Goal: Information Seeking & Learning: Learn about a topic

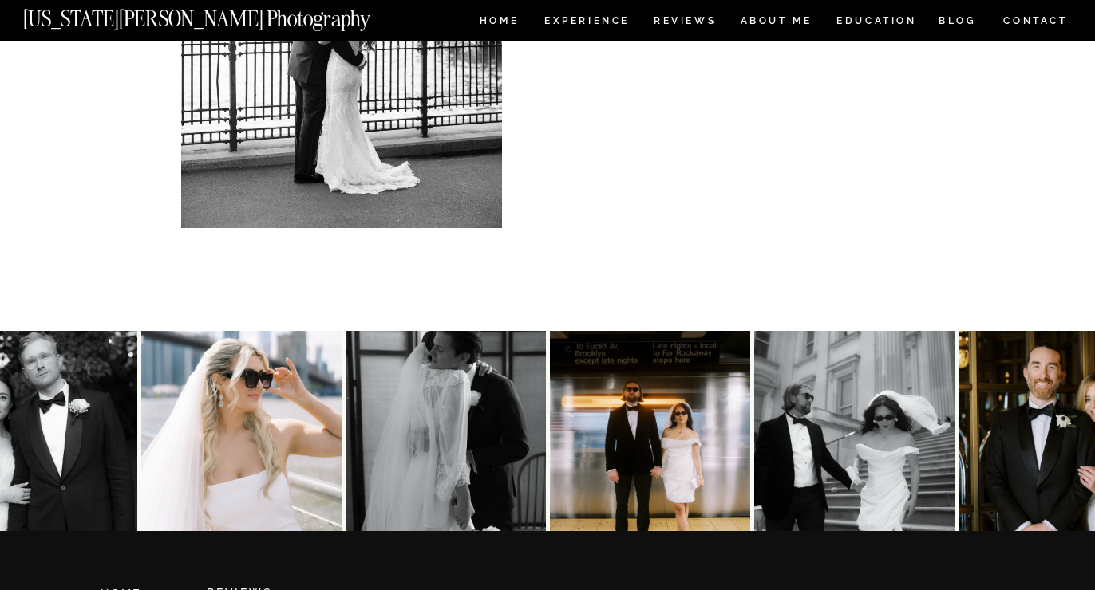
scroll to position [3531, 0]
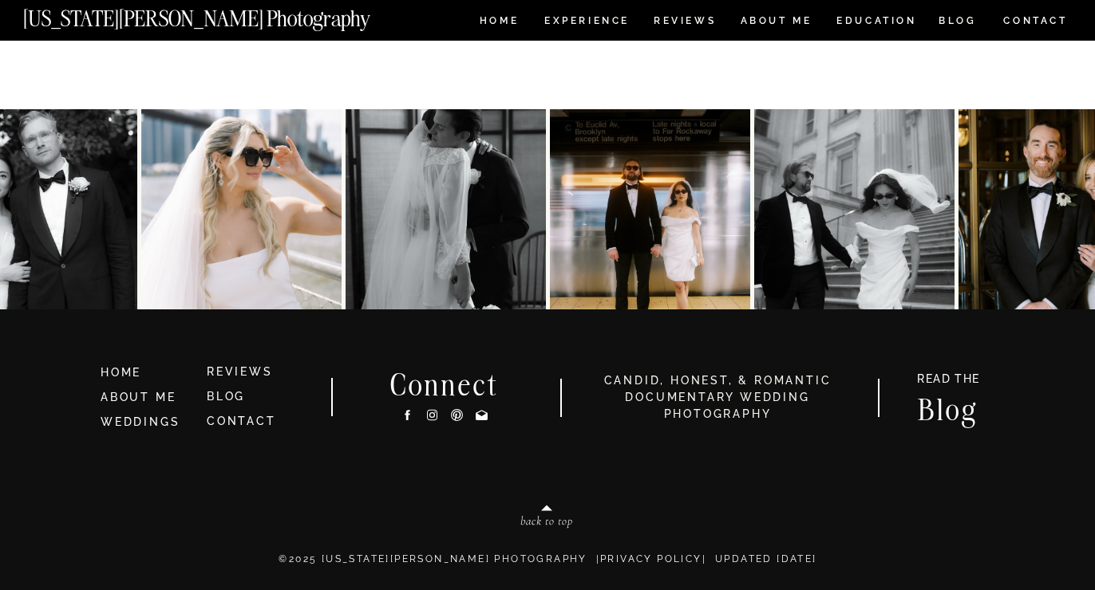
click at [594, 29] on nav "Experience" at bounding box center [586, 23] width 84 height 14
click at [588, 19] on nav "Experience" at bounding box center [586, 23] width 84 height 14
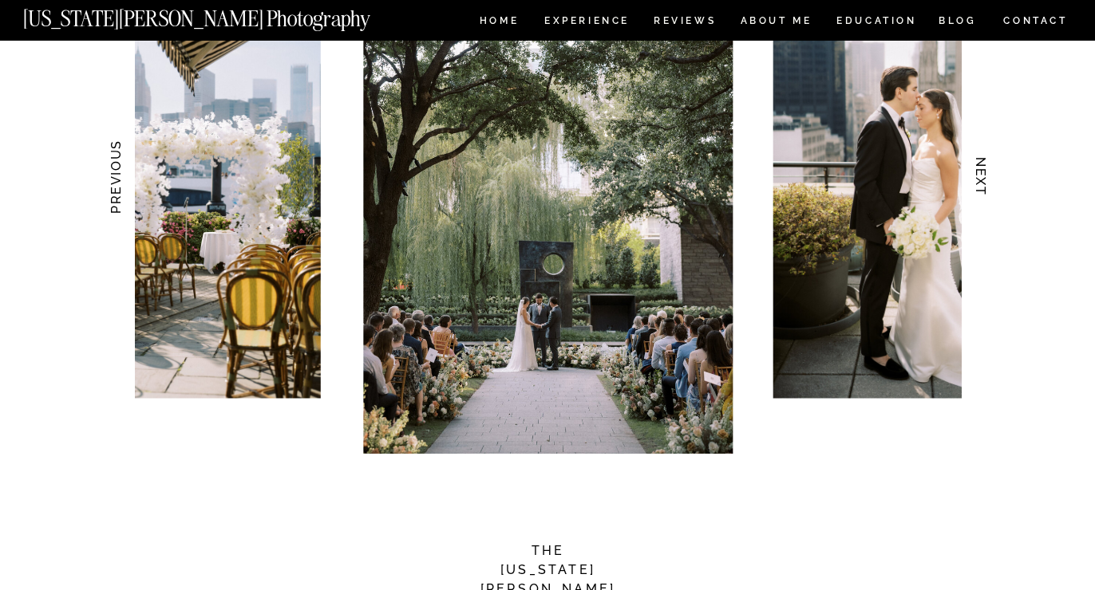
scroll to position [1600, 0]
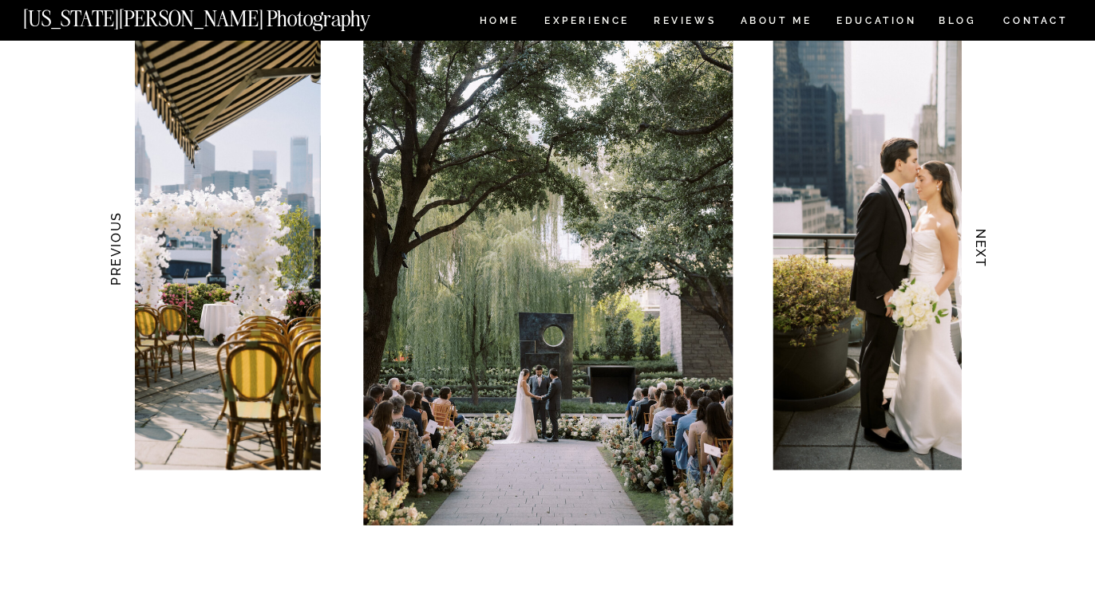
click at [629, 251] on img at bounding box center [547, 248] width 369 height 555
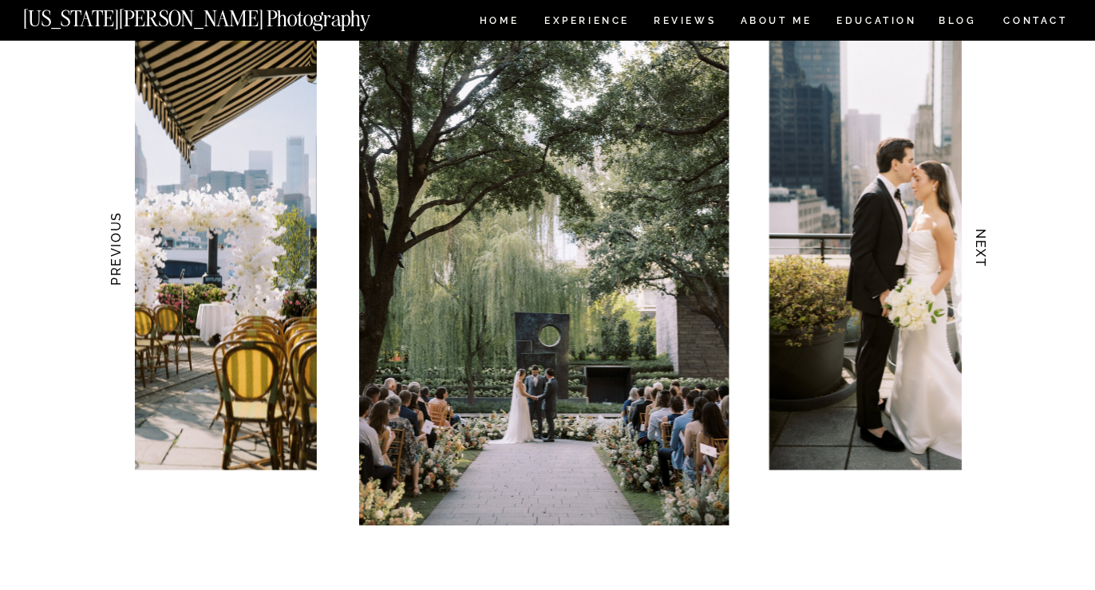
click at [457, 262] on img at bounding box center [543, 248] width 369 height 555
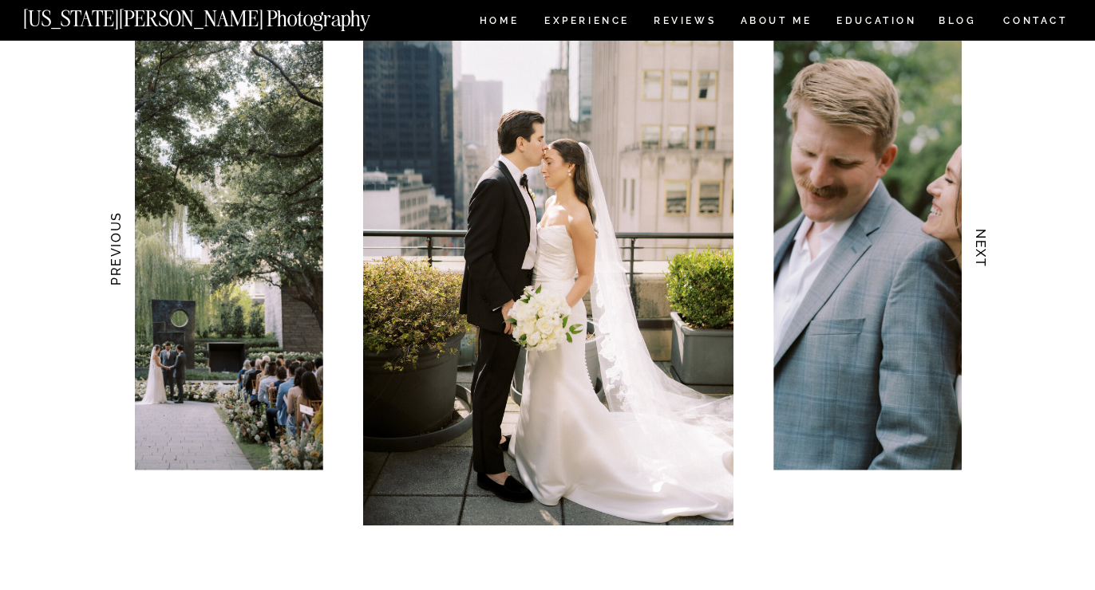
click at [397, 251] on img at bounding box center [547, 248] width 369 height 555
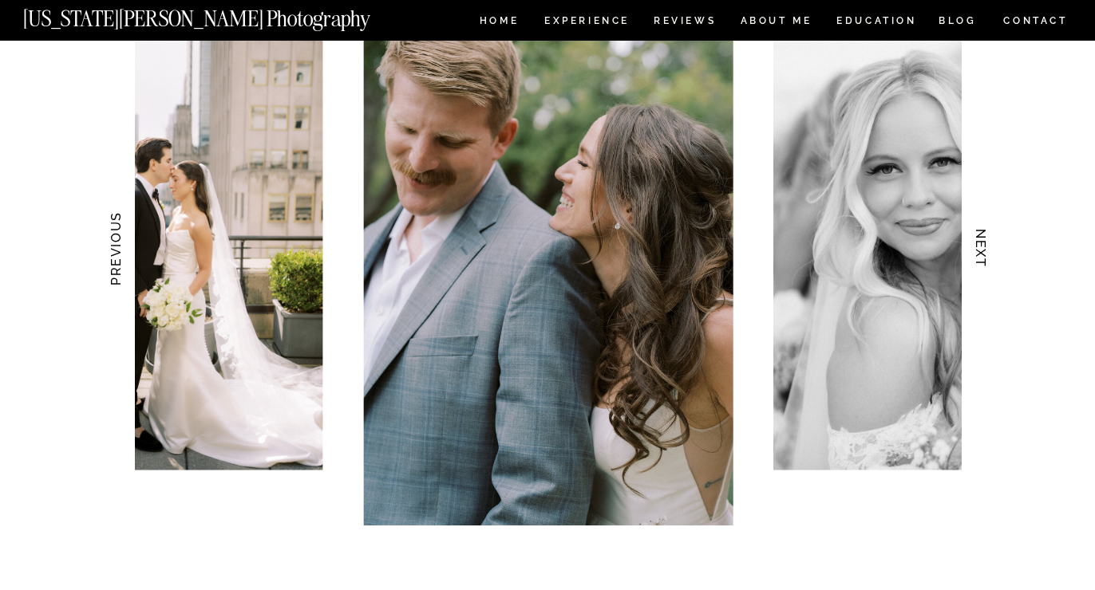
click at [974, 255] on h3 "NEXT" at bounding box center [981, 249] width 17 height 101
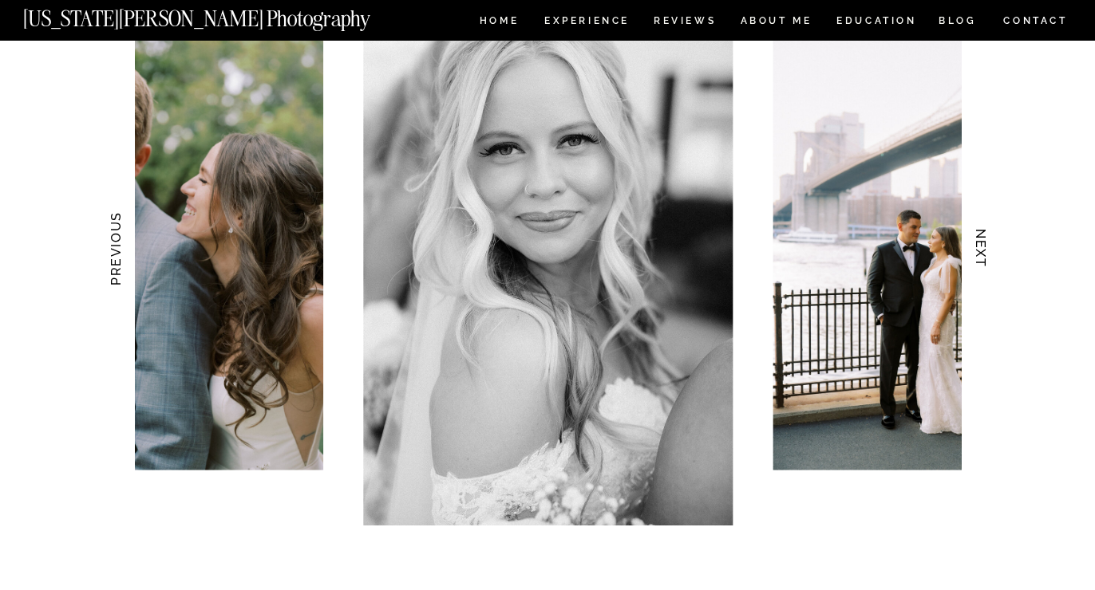
click at [974, 255] on h3 "NEXT" at bounding box center [981, 249] width 17 height 101
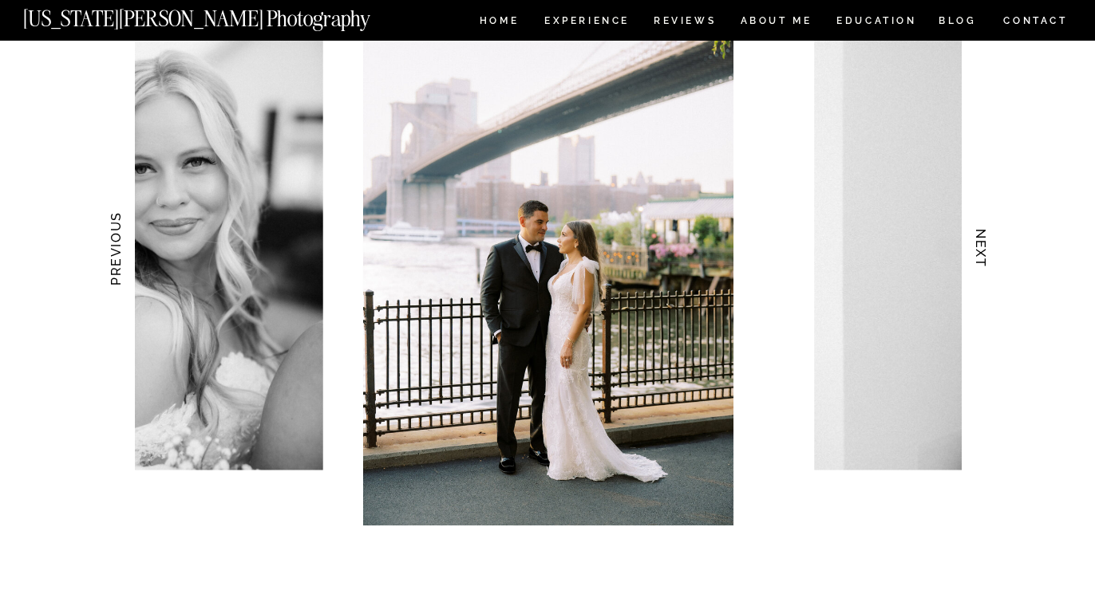
click at [974, 255] on h3 "NEXT" at bounding box center [981, 249] width 17 height 101
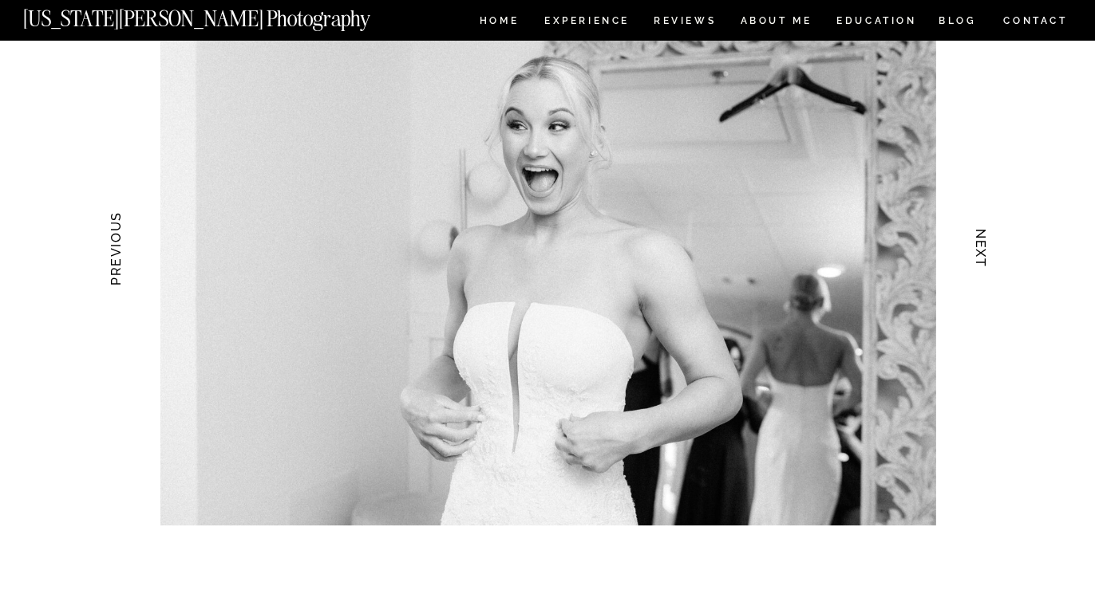
click at [974, 254] on h3 "NEXT" at bounding box center [981, 249] width 17 height 101
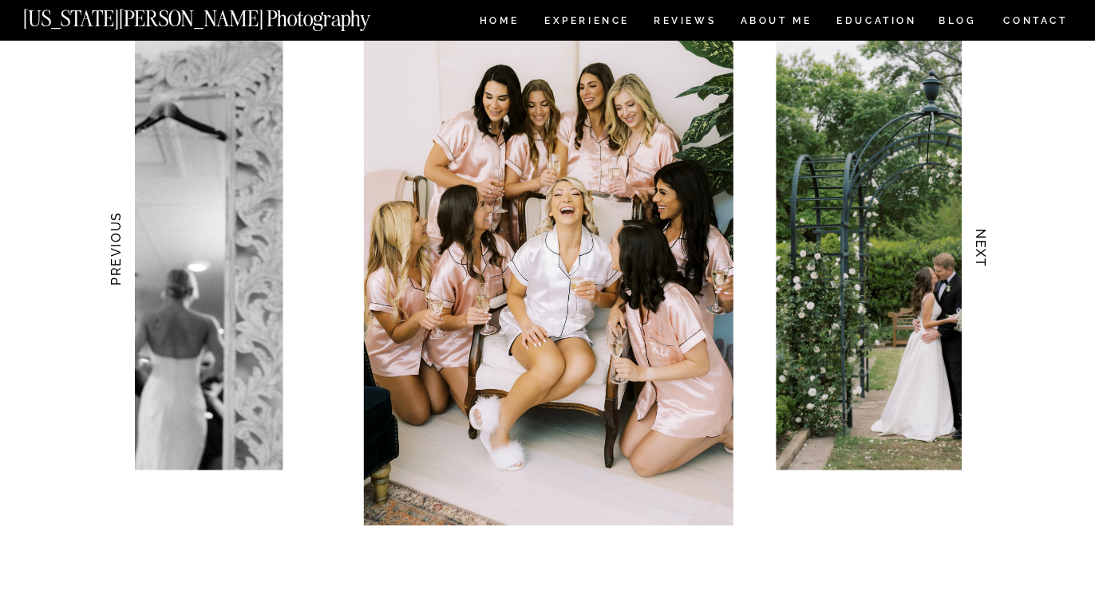
click at [975, 254] on h3 "NEXT" at bounding box center [981, 249] width 17 height 101
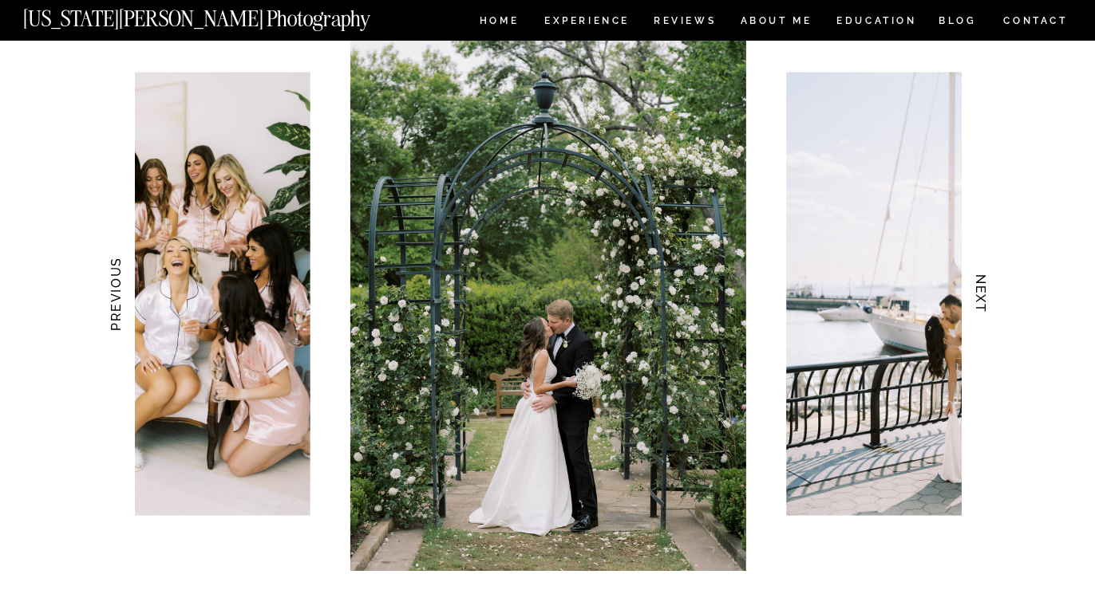
scroll to position [1563, 0]
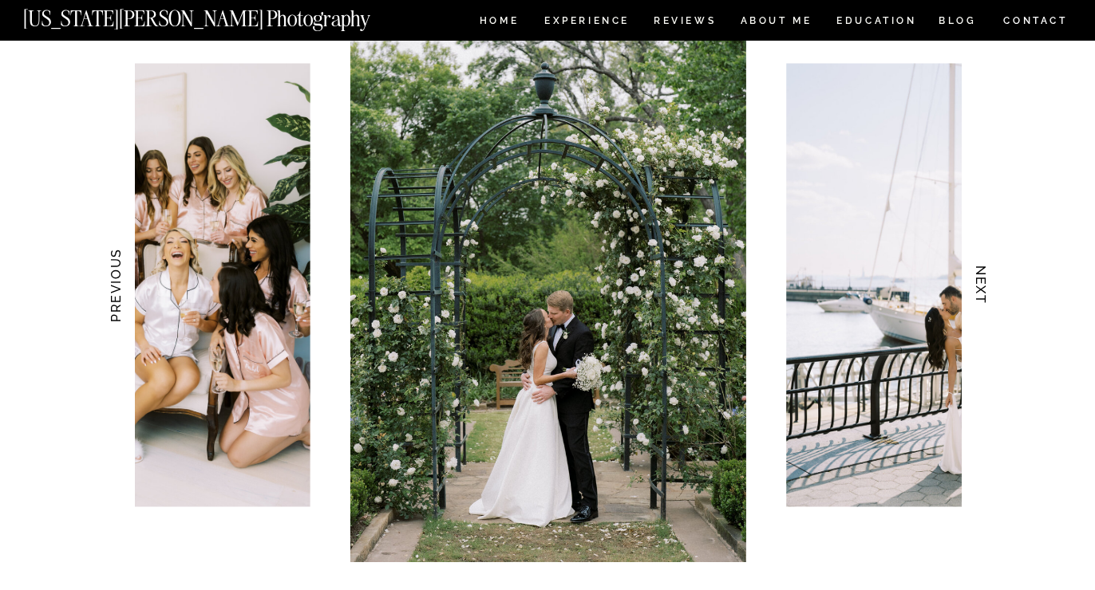
click at [983, 290] on h3 "NEXT" at bounding box center [981, 285] width 17 height 101
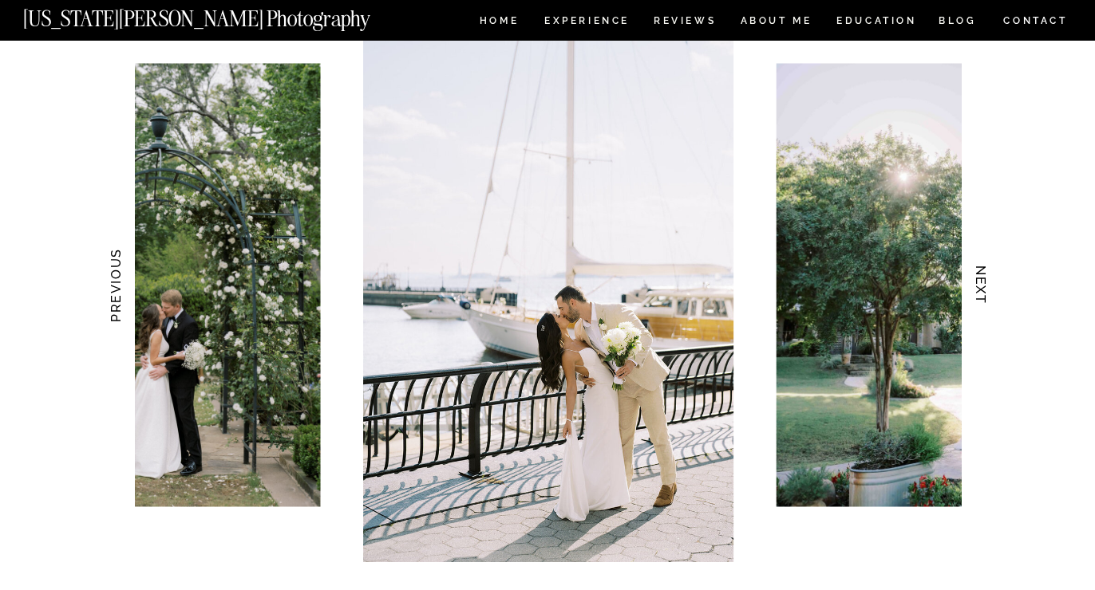
click at [983, 290] on h3 "NEXT" at bounding box center [981, 285] width 17 height 101
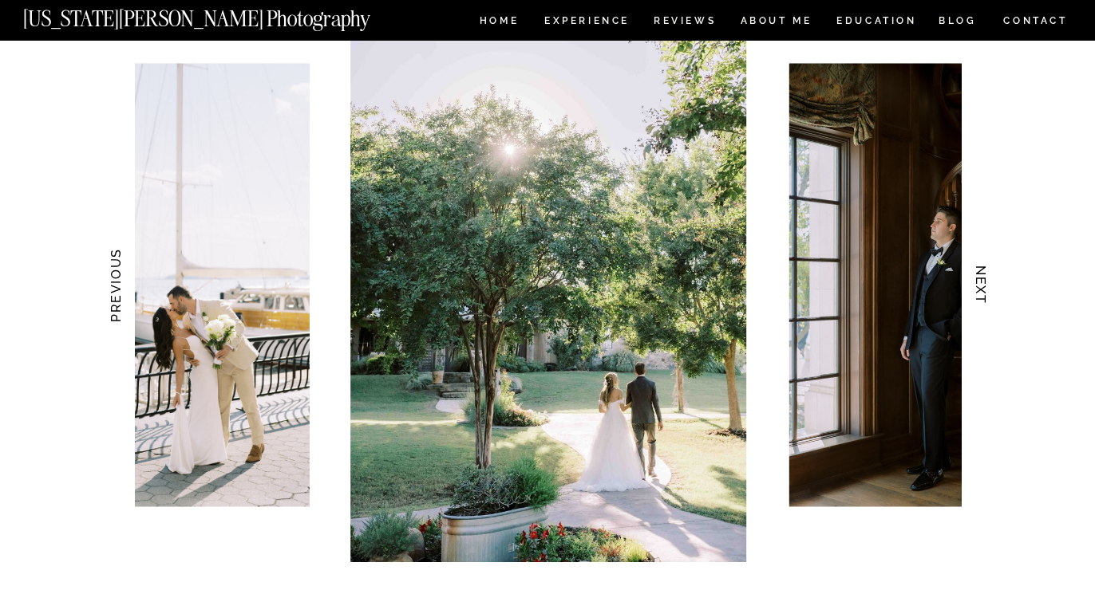
click at [983, 290] on h3 "NEXT" at bounding box center [981, 285] width 17 height 101
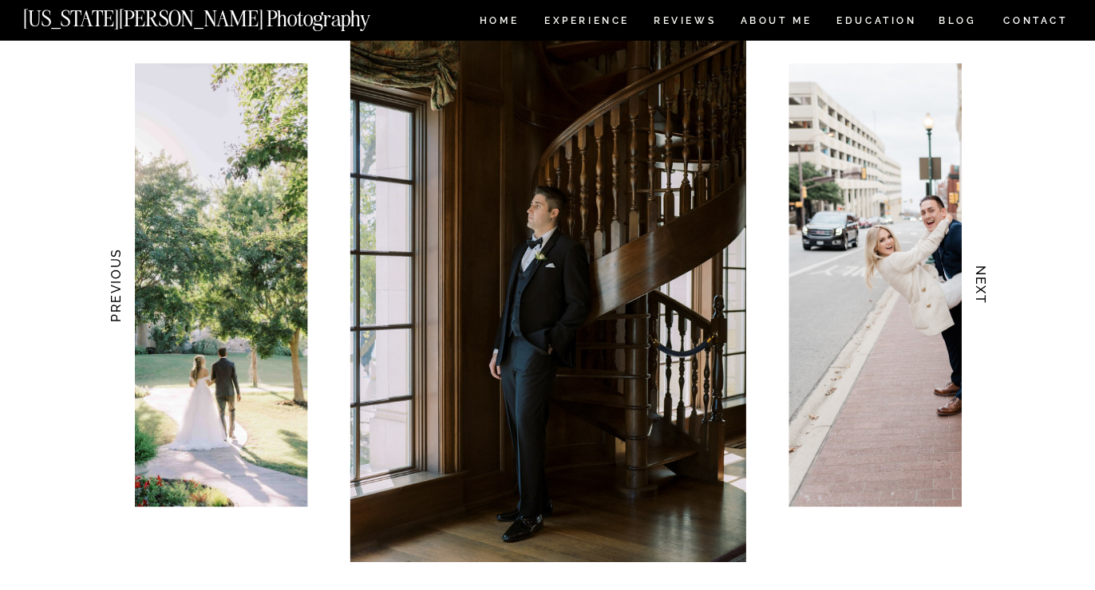
click at [983, 290] on h3 "NEXT" at bounding box center [981, 285] width 17 height 101
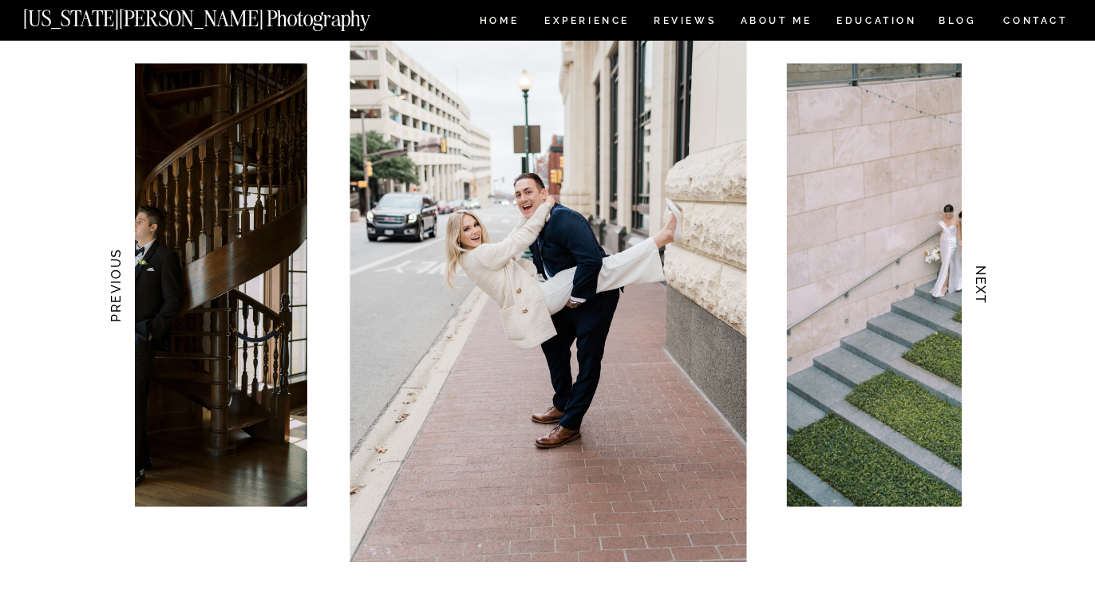
click at [983, 290] on h3 "NEXT" at bounding box center [981, 285] width 17 height 101
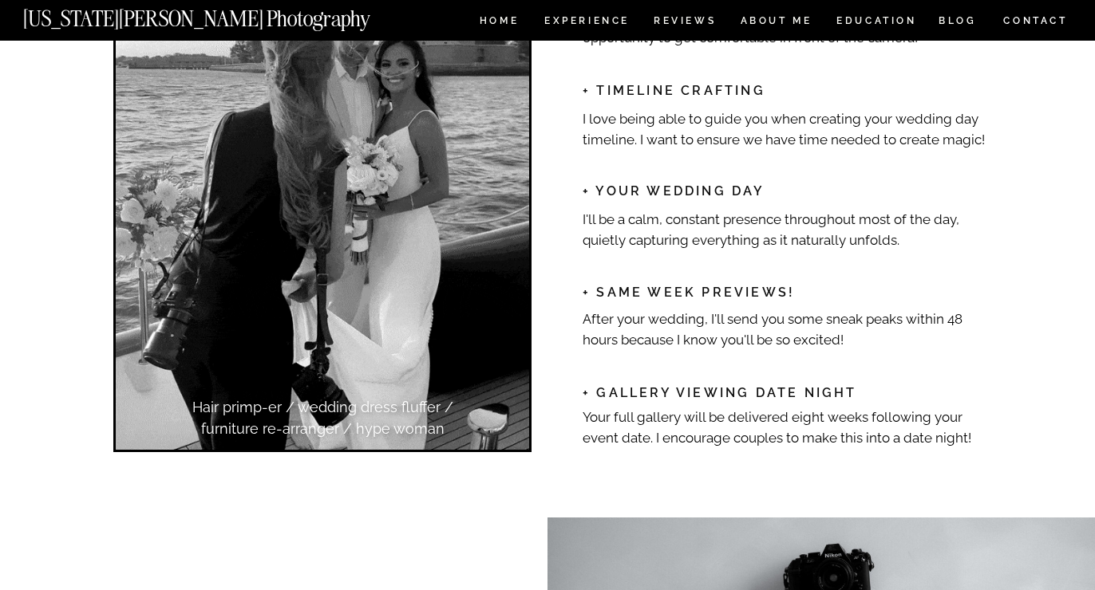
scroll to position [2637, 0]
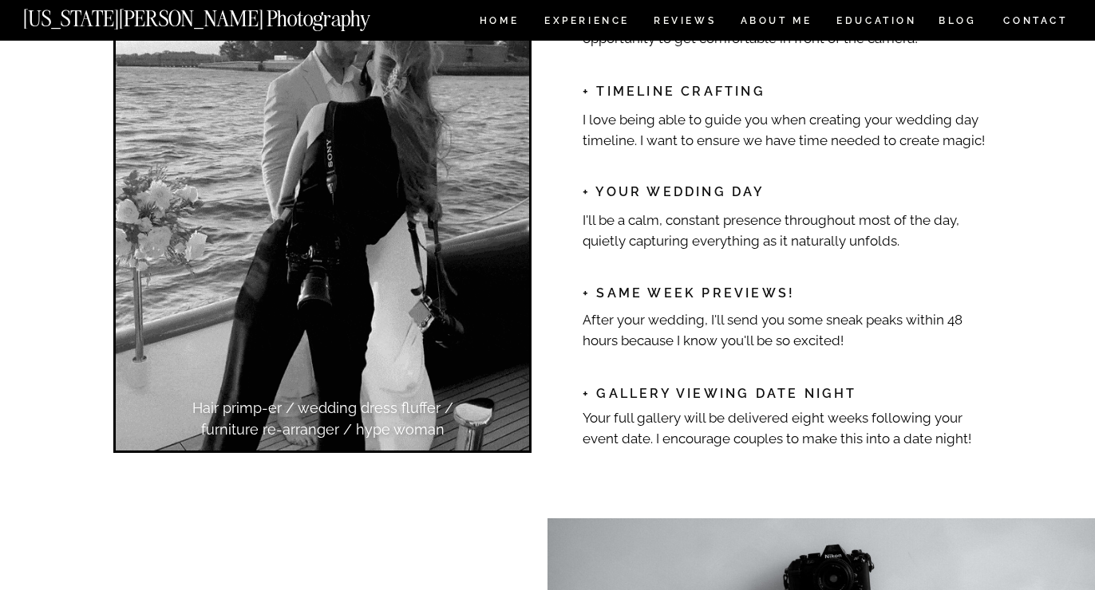
drag, startPoint x: 582, startPoint y: 318, endPoint x: 830, endPoint y: 346, distance: 249.8
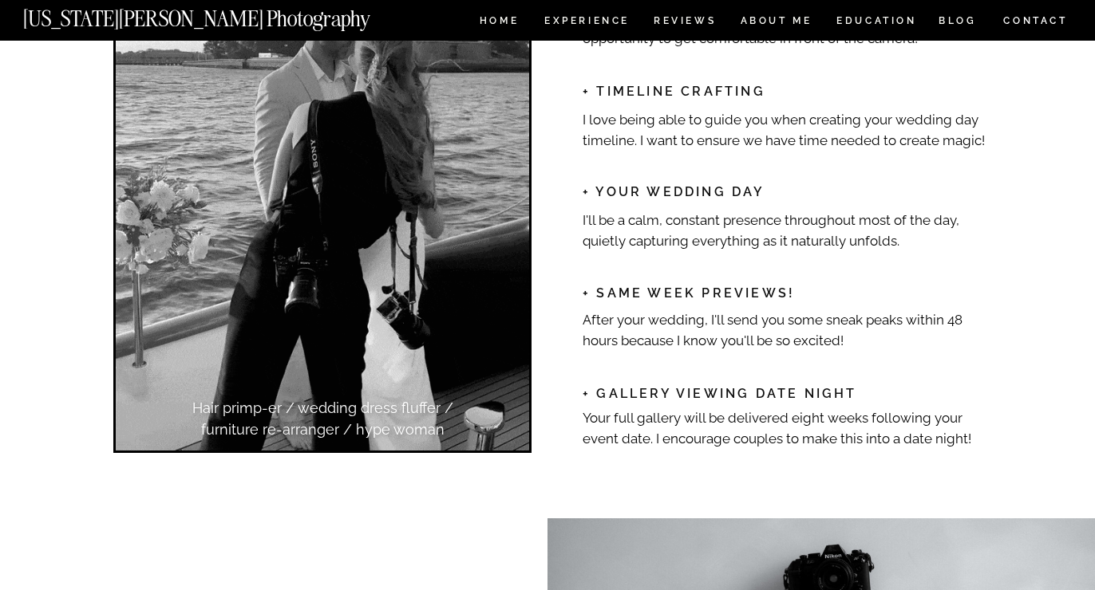
click at [830, 346] on p "After your wedding, I'll send you some sneak peaks within 48 hours because I kn…" at bounding box center [789, 329] width 414 height 38
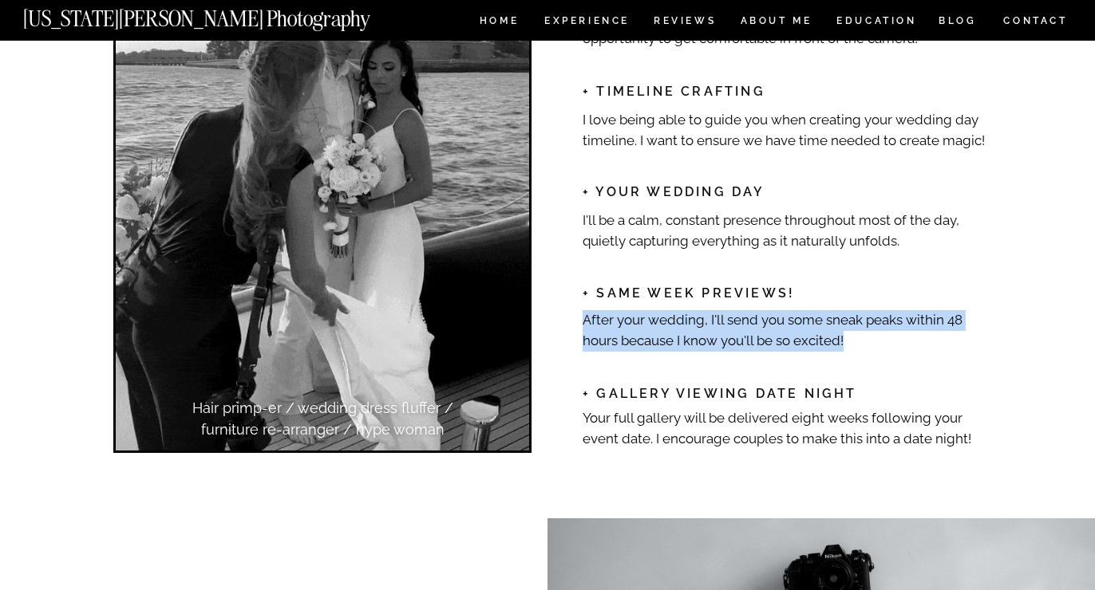
drag, startPoint x: 874, startPoint y: 346, endPoint x: 583, endPoint y: 318, distance: 291.8
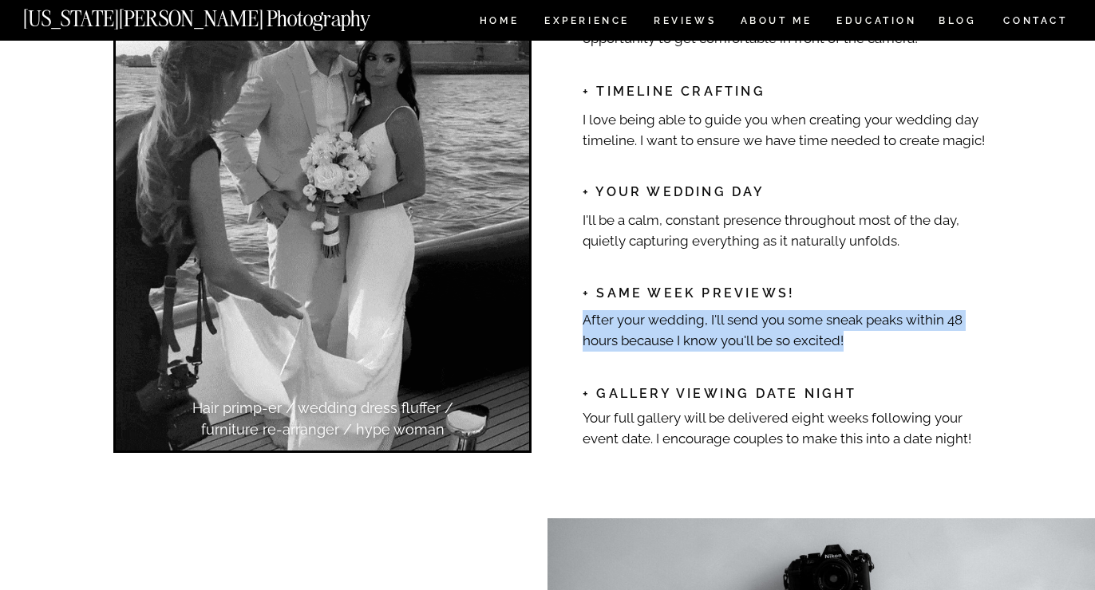
click at [583, 318] on p "After your wedding, I'll send you some sneak peaks within 48 hours because I kn…" at bounding box center [789, 329] width 414 height 38
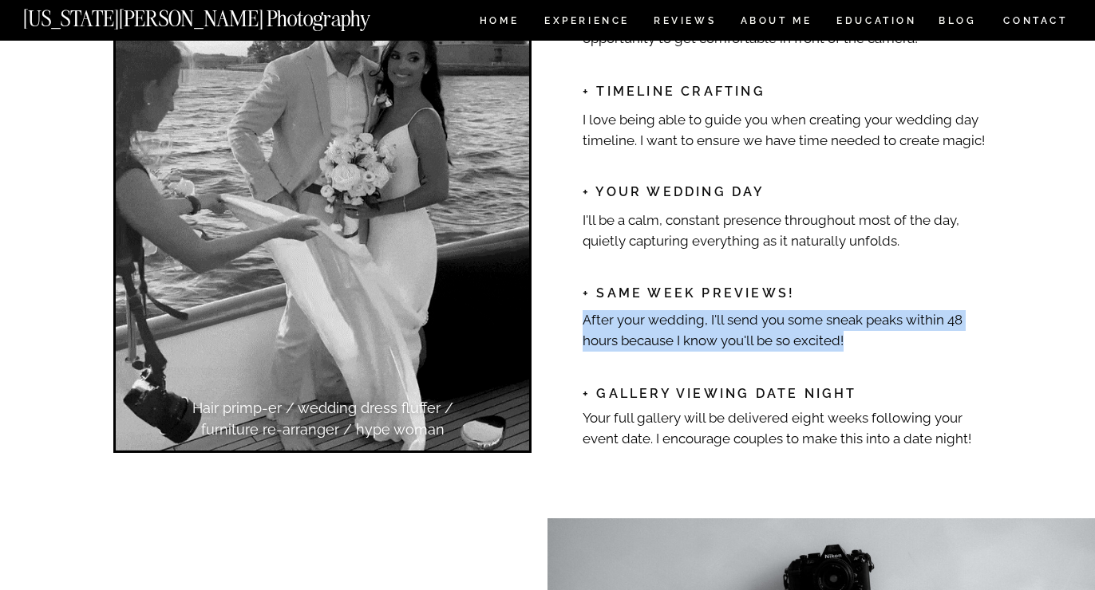
copy p "After your wedding, I'll send you some sneak peaks within 48 hours because I kn…"
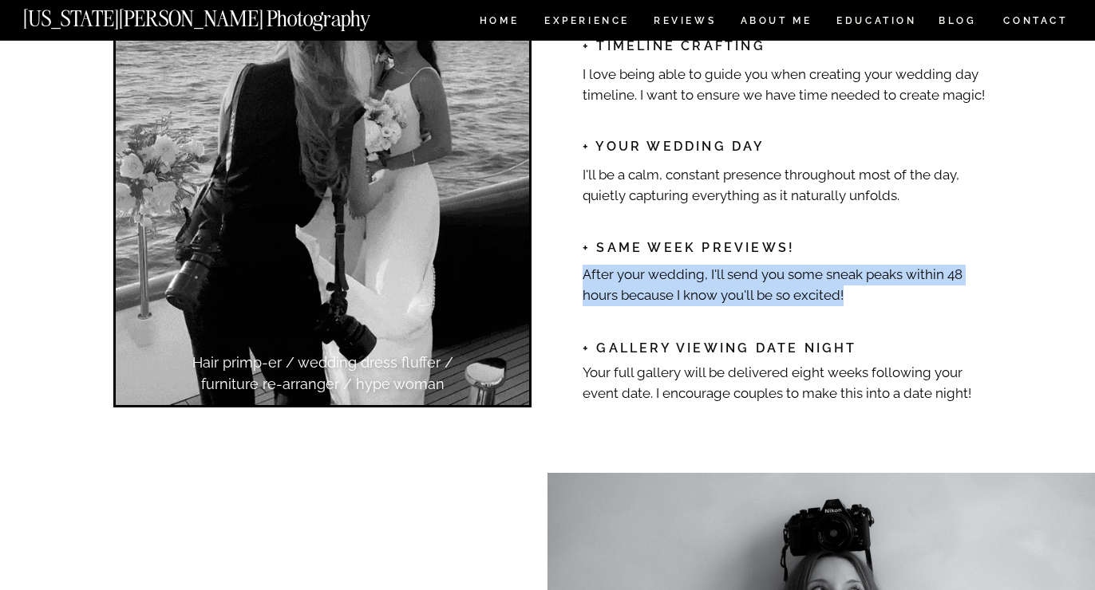
scroll to position [2685, 0]
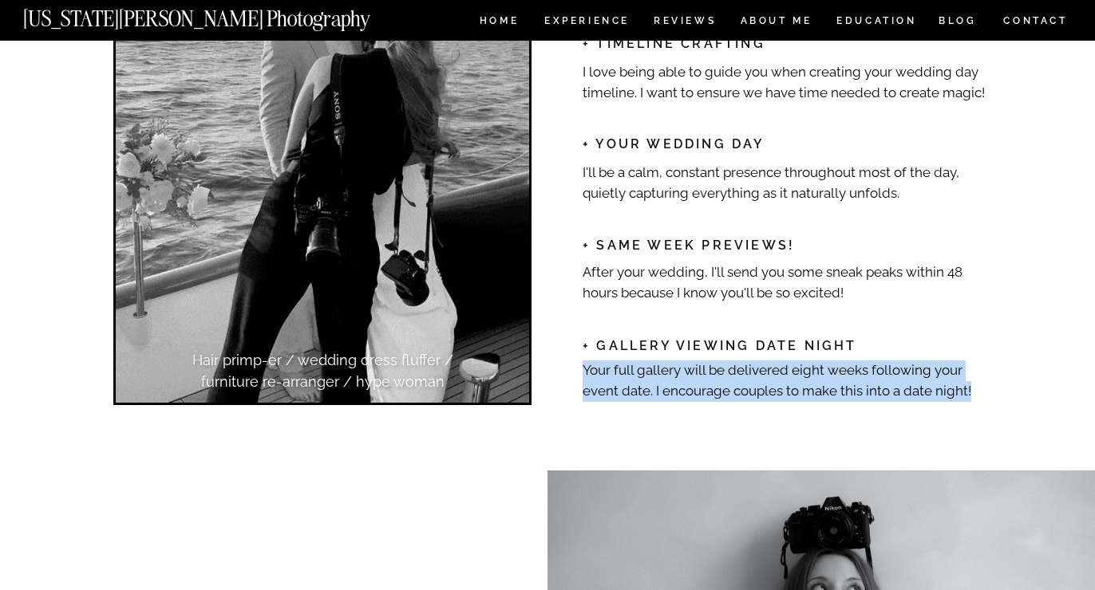
drag, startPoint x: 582, startPoint y: 365, endPoint x: 947, endPoint y: 387, distance: 366.1
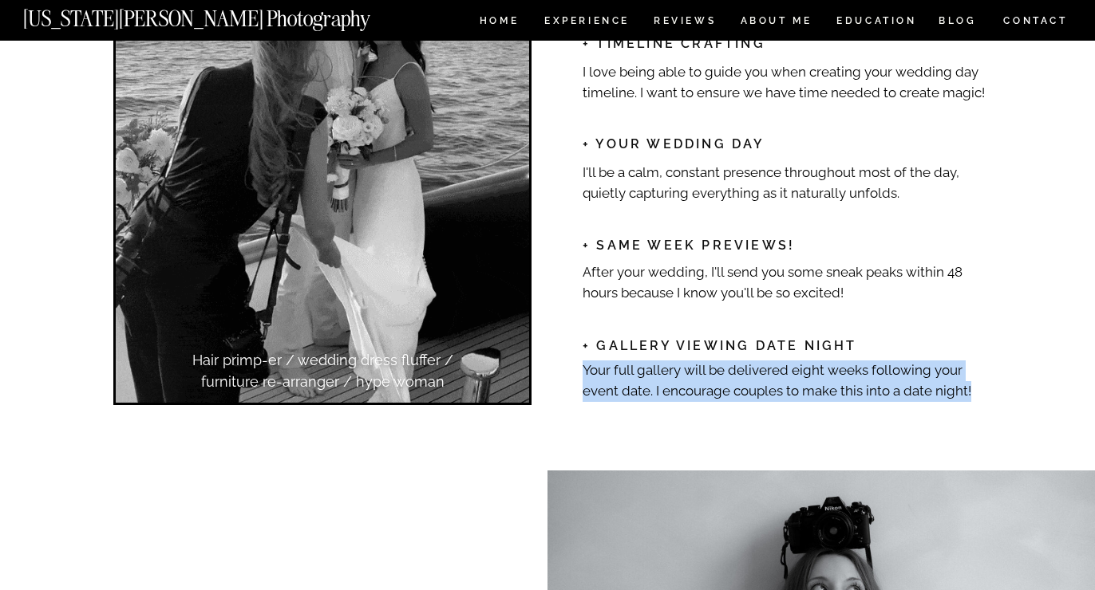
copy div "Your full gallery will be delivered eight weeks following your event date. I en…"
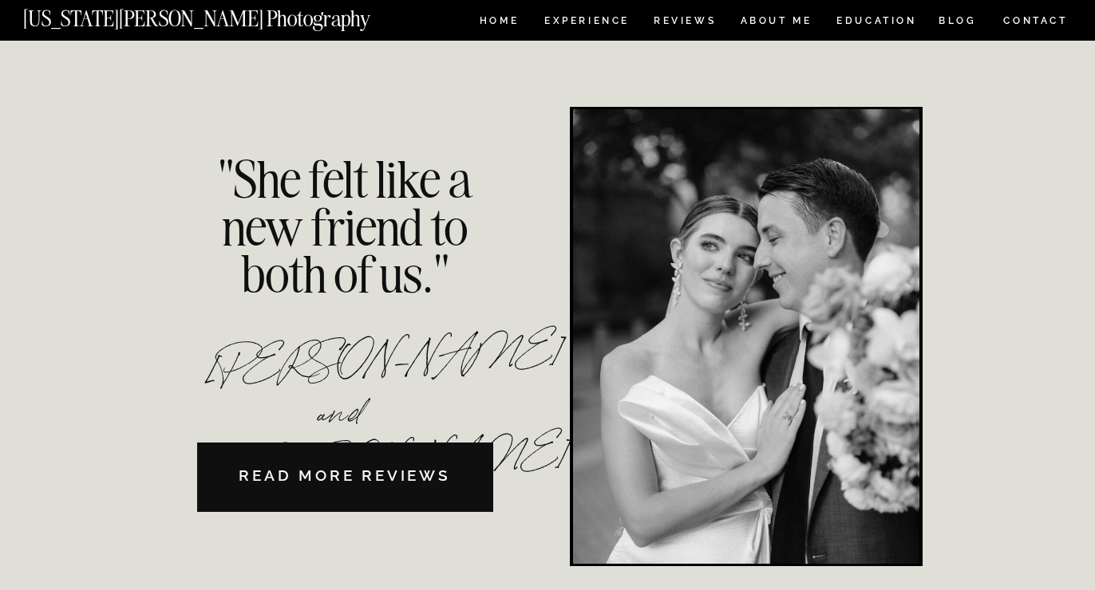
scroll to position [3581, 0]
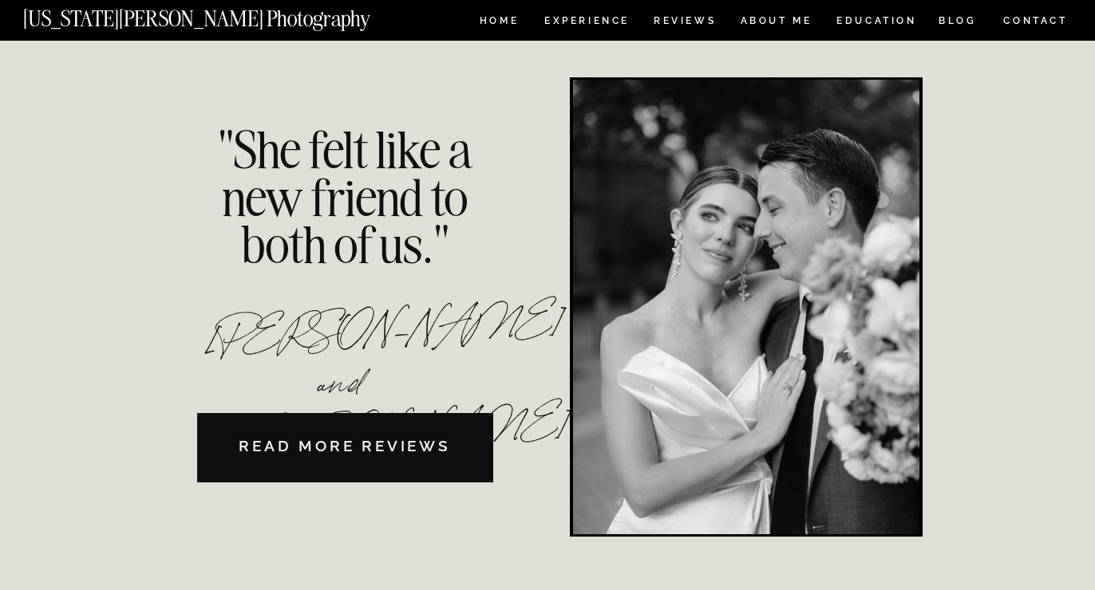
scroll to position [3614, 0]
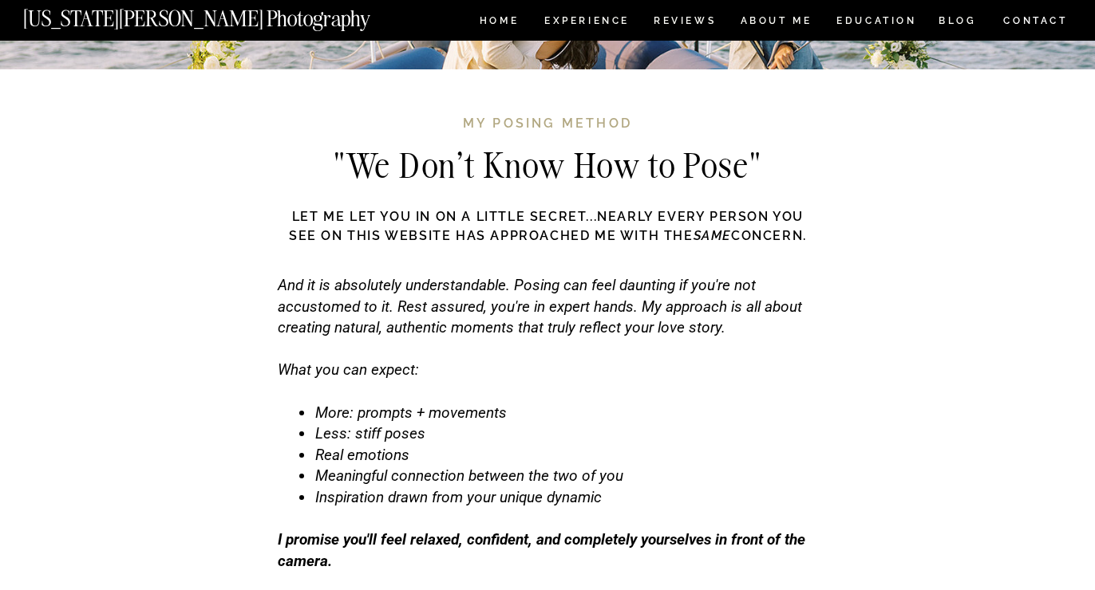
scroll to position [4878, 0]
